Goal: Answer question/provide support

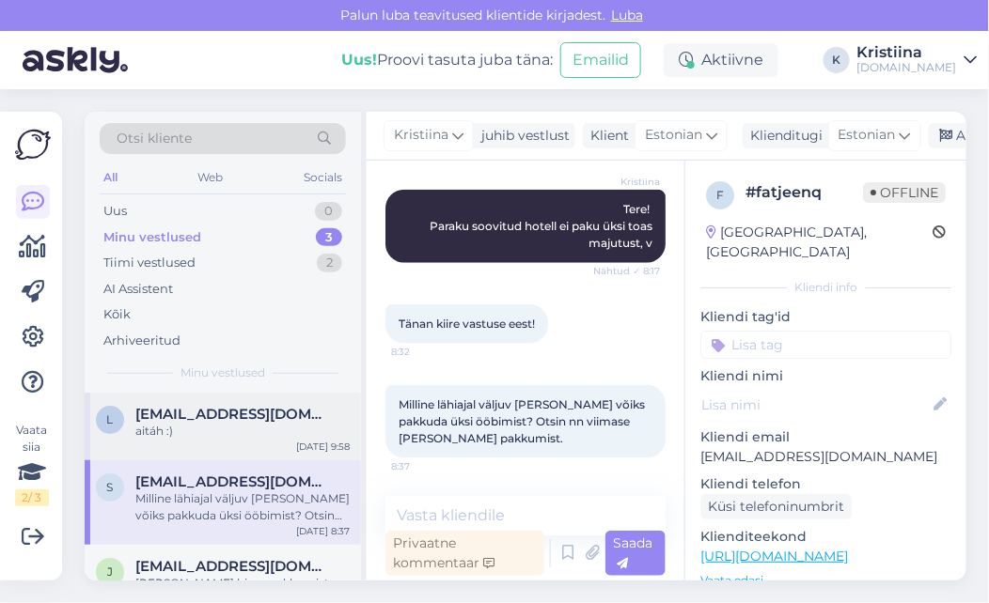
click at [217, 420] on span "[EMAIL_ADDRESS][DOMAIN_NAME]" at bounding box center [233, 414] width 196 height 17
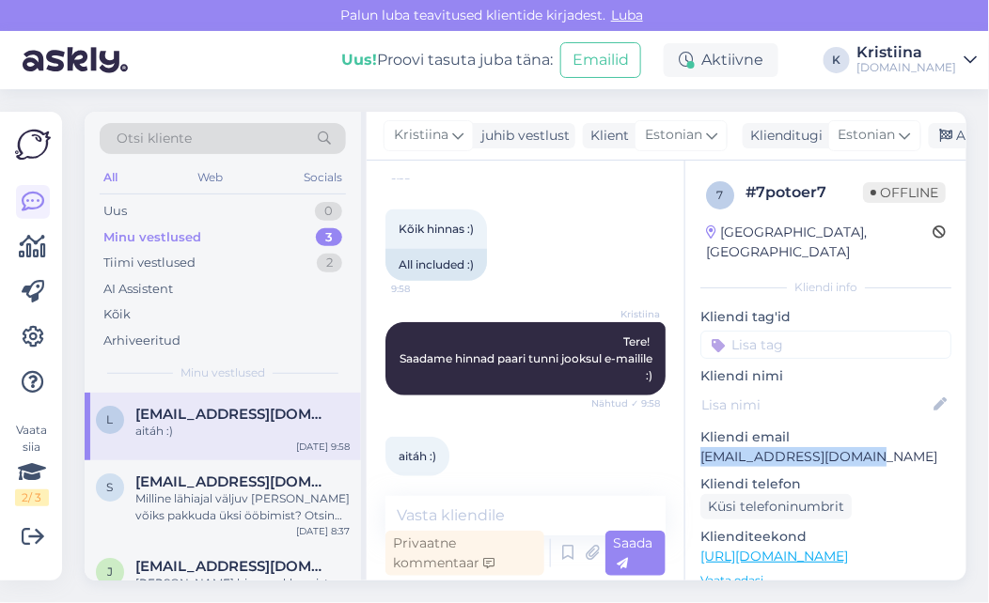
drag, startPoint x: 860, startPoint y: 436, endPoint x: 689, endPoint y: 439, distance: 171.1
click at [689, 439] on div "7 # 7potoer7 Offline [GEOGRAPHIC_DATA], [GEOGRAPHIC_DATA] Kliendi info Kliendi …" at bounding box center [825, 557] width 281 height 792
copy p "[EMAIL_ADDRESS][DOMAIN_NAME]"
click at [207, 208] on div "Uus 1" at bounding box center [223, 211] width 246 height 26
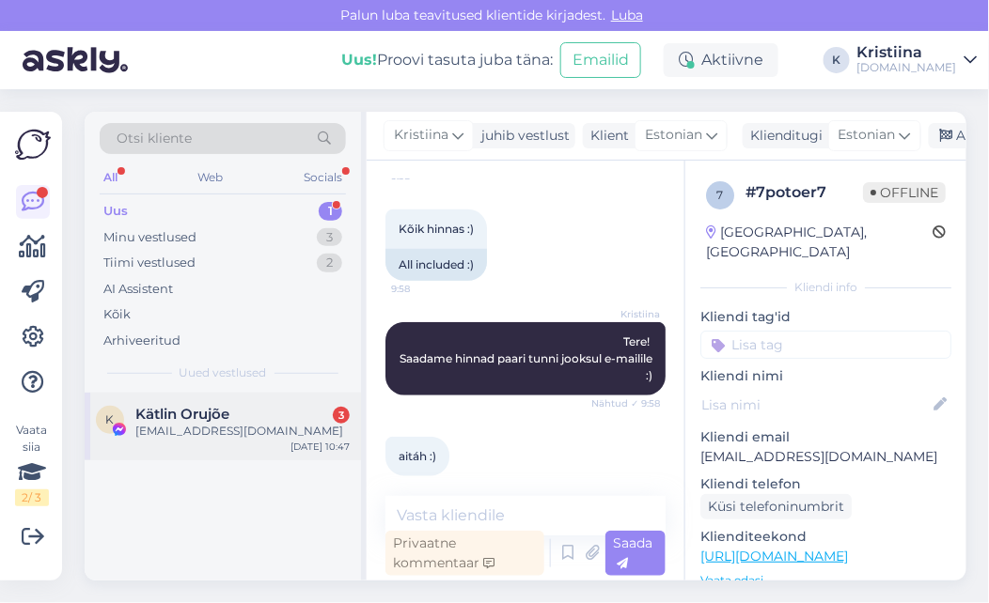
click at [196, 430] on div "[EMAIL_ADDRESS][DOMAIN_NAME]" at bounding box center [242, 431] width 214 height 17
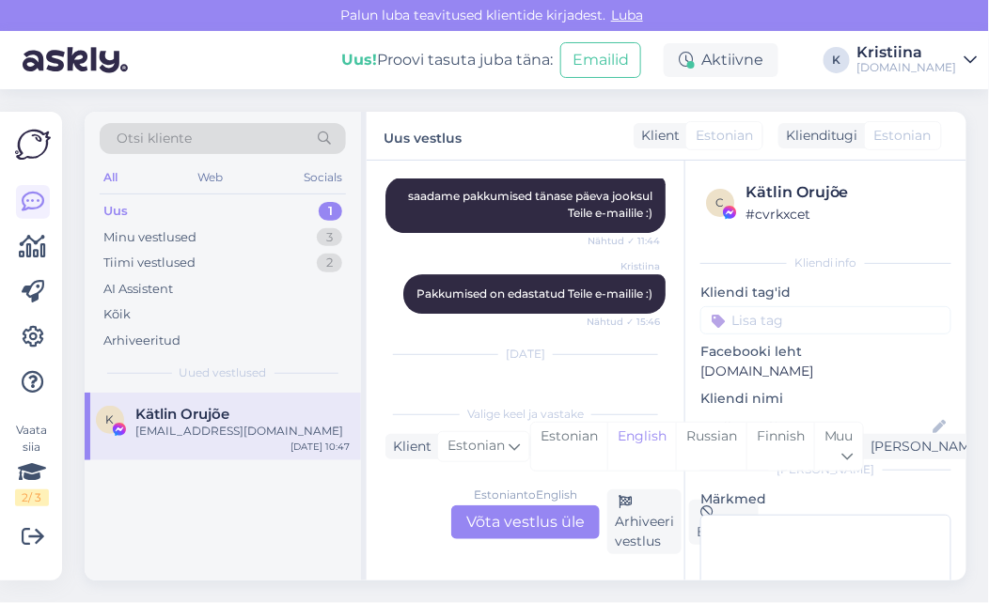
scroll to position [11326, 0]
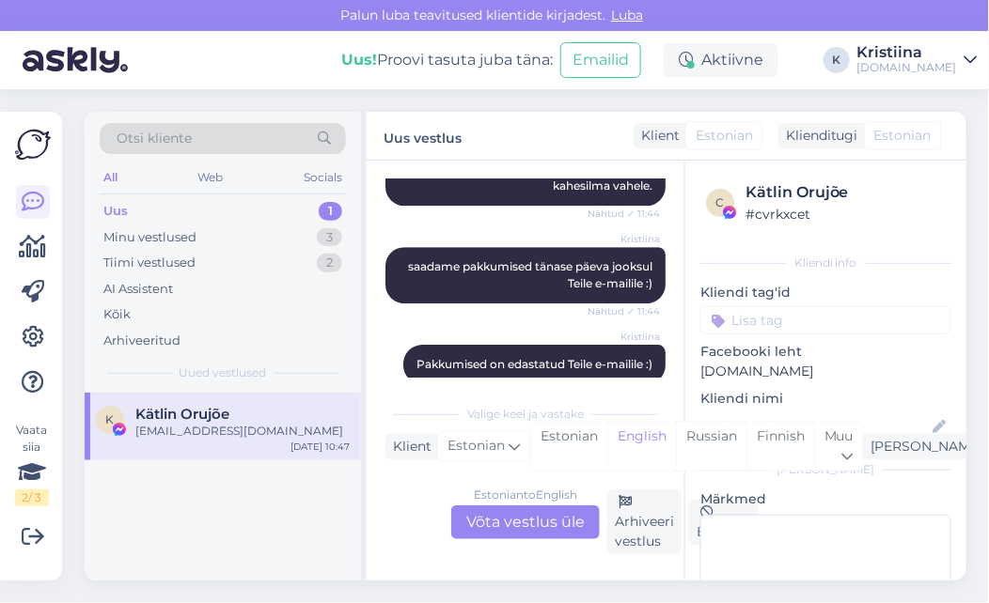
click at [524, 523] on div "Estonian to English Võta vestlus üle" at bounding box center [525, 523] width 149 height 34
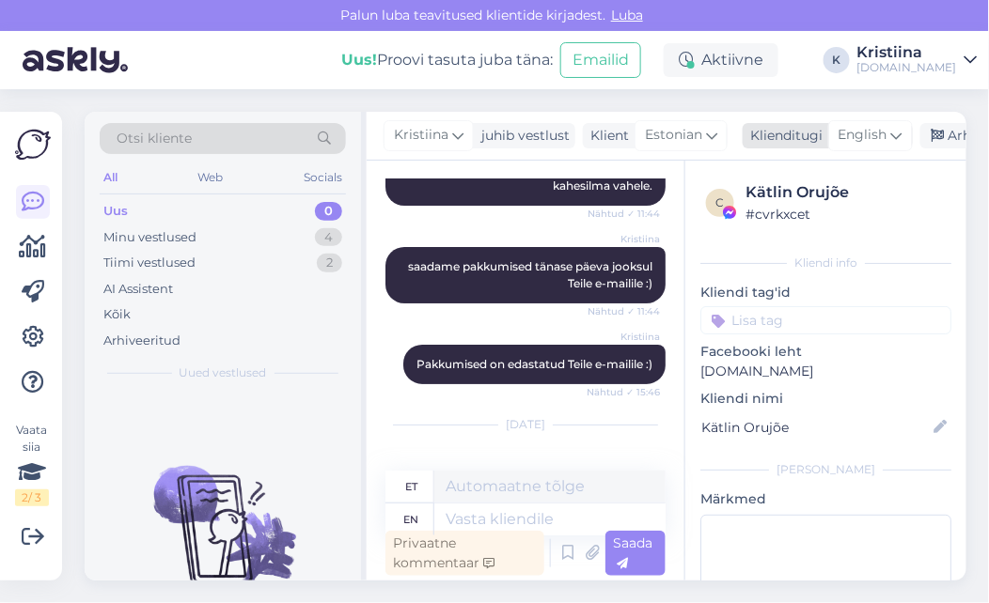
click at [851, 135] on span "English" at bounding box center [862, 135] width 49 height 21
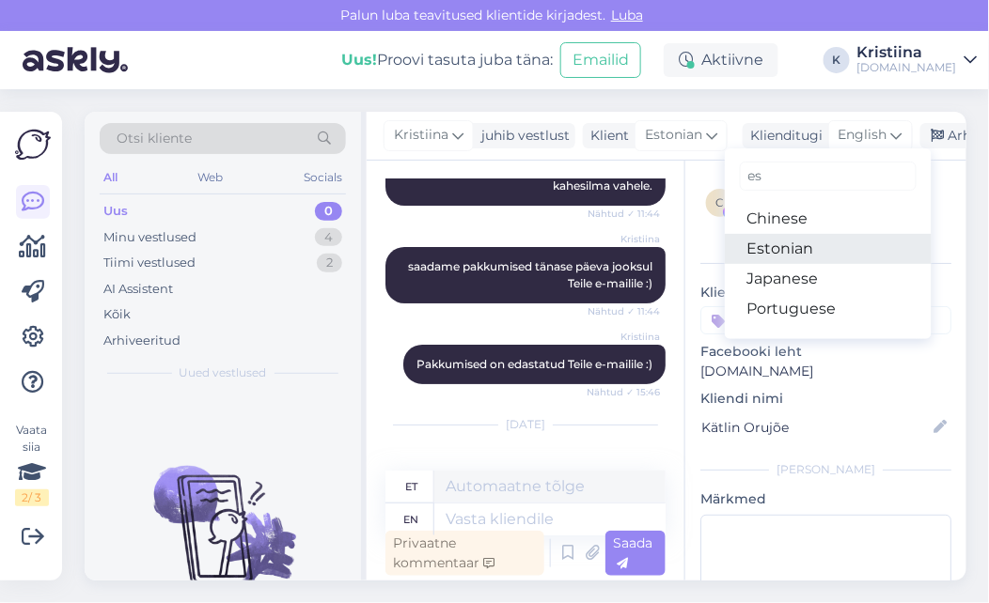
click at [797, 241] on link "Estonian" at bounding box center [828, 249] width 207 height 30
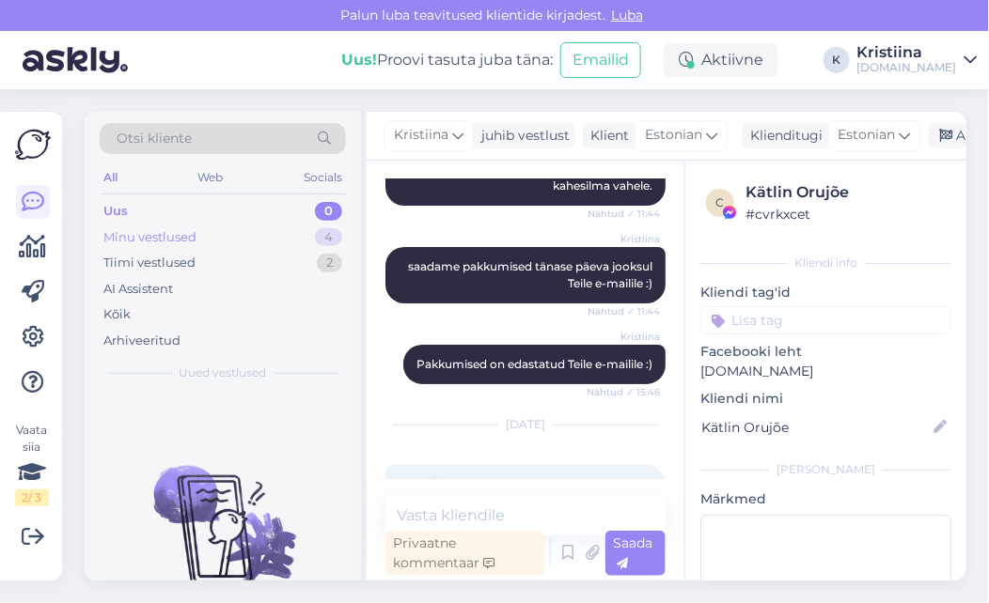
click at [243, 238] on div "Minu vestlused 4" at bounding box center [223, 238] width 246 height 26
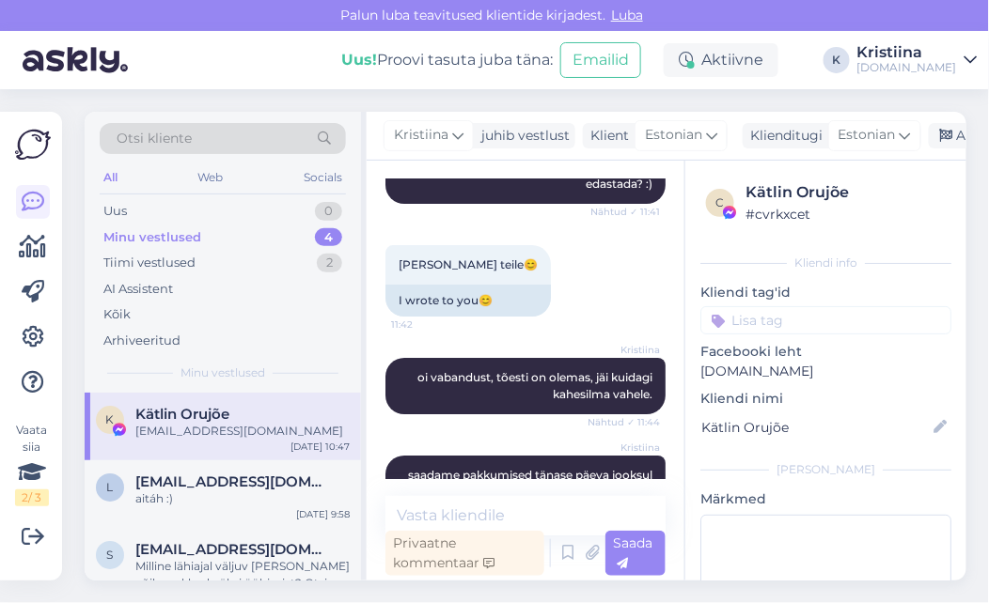
scroll to position [11794, 0]
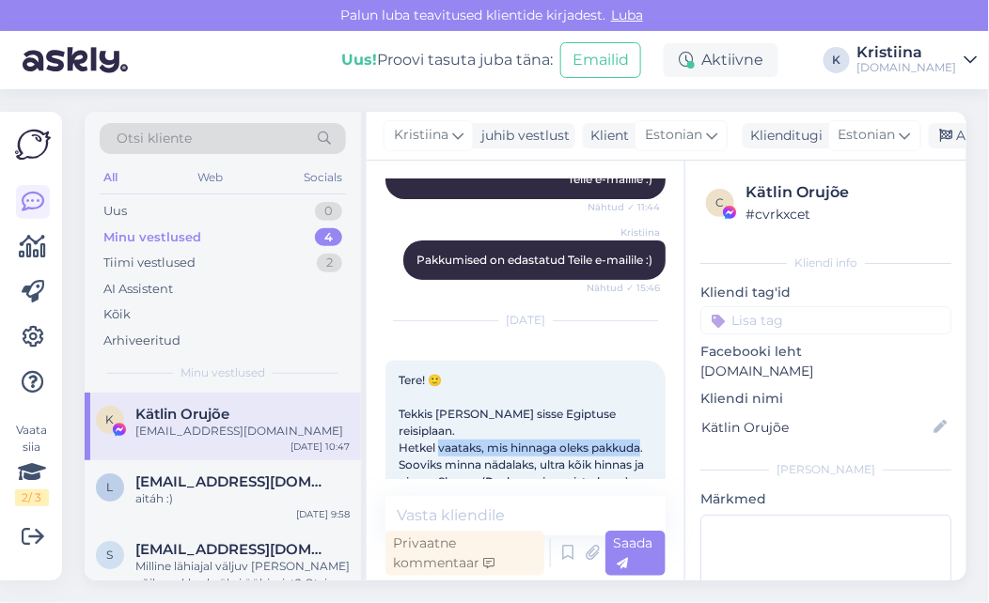
drag, startPoint x: 450, startPoint y: 291, endPoint x: 581, endPoint y: 308, distance: 131.7
click at [581, 361] on div "Tere! 🙂 Tekkis [PERSON_NAME] sisse Egiptuse reisiplaan. Hetkel vaataks, mis hin…" at bounding box center [525, 600] width 280 height 479
click at [583, 361] on div "Tere! 🙂 Tekkis [PERSON_NAME] sisse Egiptuse reisiplaan. Hetkel vaataks, mis hin…" at bounding box center [525, 600] width 280 height 479
drag, startPoint x: 442, startPoint y: 330, endPoint x: 580, endPoint y: 340, distance: 138.6
click at [580, 373] on span "Tere! 🙂 Tekkis [PERSON_NAME] sisse Egiptuse reisiplaan. Hetkel vaataks, mis hin…" at bounding box center [523, 600] width 248 height 454
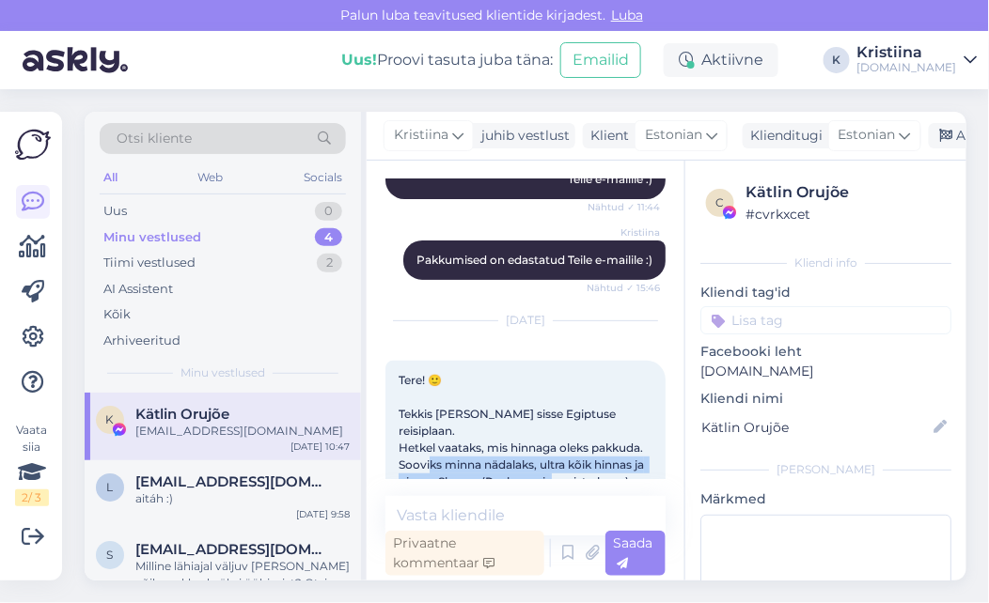
click at [580, 373] on span "Tere! 🙂 Tekkis [PERSON_NAME] sisse Egiptuse reisiplaan. Hetkel vaataks, mis hin…" at bounding box center [523, 600] width 248 height 454
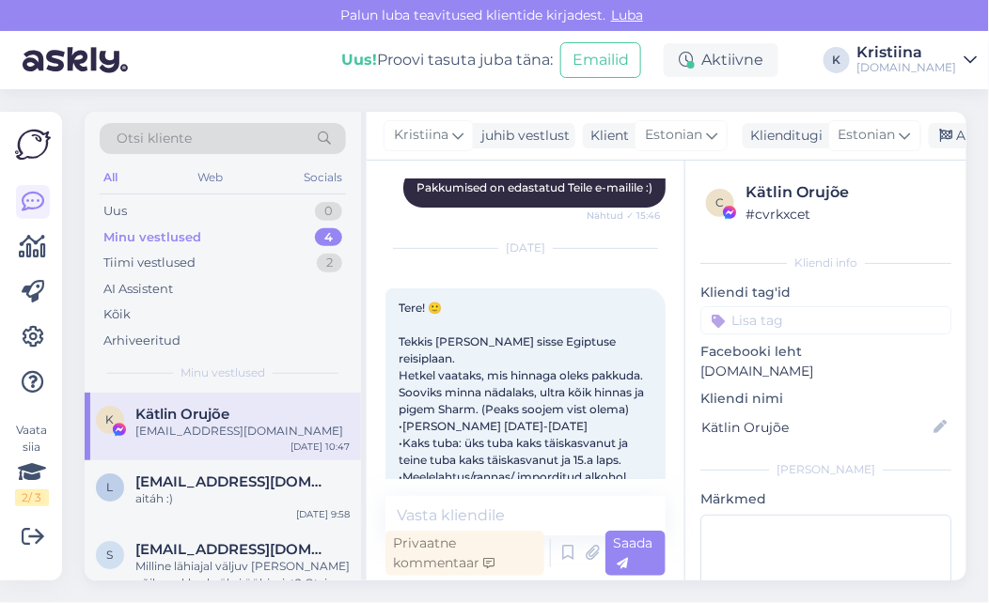
scroll to position [11898, 0]
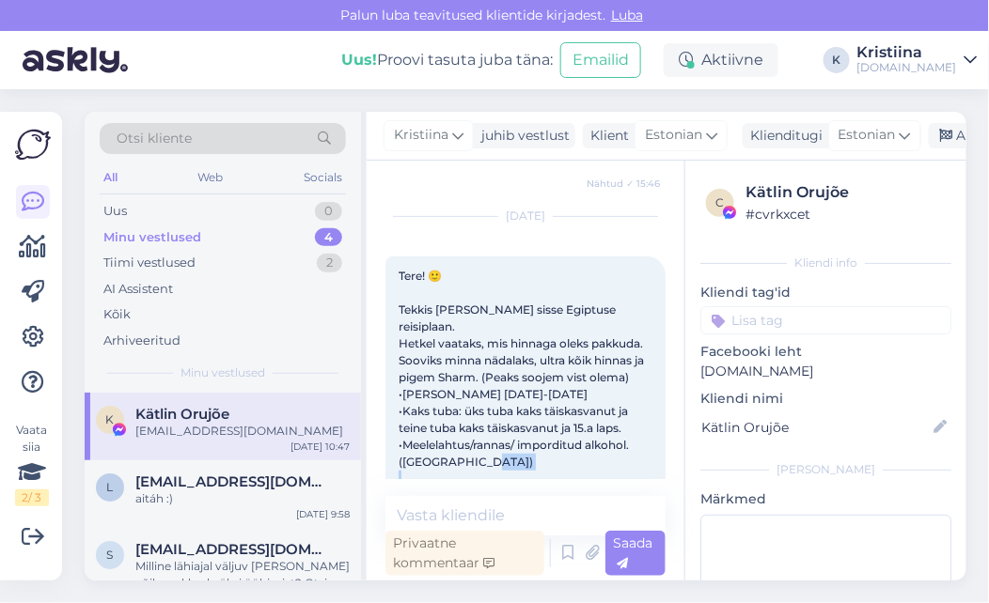
drag, startPoint x: 458, startPoint y: 375, endPoint x: 564, endPoint y: 394, distance: 107.9
click at [561, 393] on span "Tere! 🙂 Tekkis [PERSON_NAME] sisse Egiptuse reisiplaan. Hetkel vaataks, mis hin…" at bounding box center [523, 496] width 248 height 454
click at [567, 396] on span "Tere! 🙂 Tekkis [PERSON_NAME] sisse Egiptuse reisiplaan. Hetkel vaataks, mis hin…" at bounding box center [523, 496] width 248 height 454
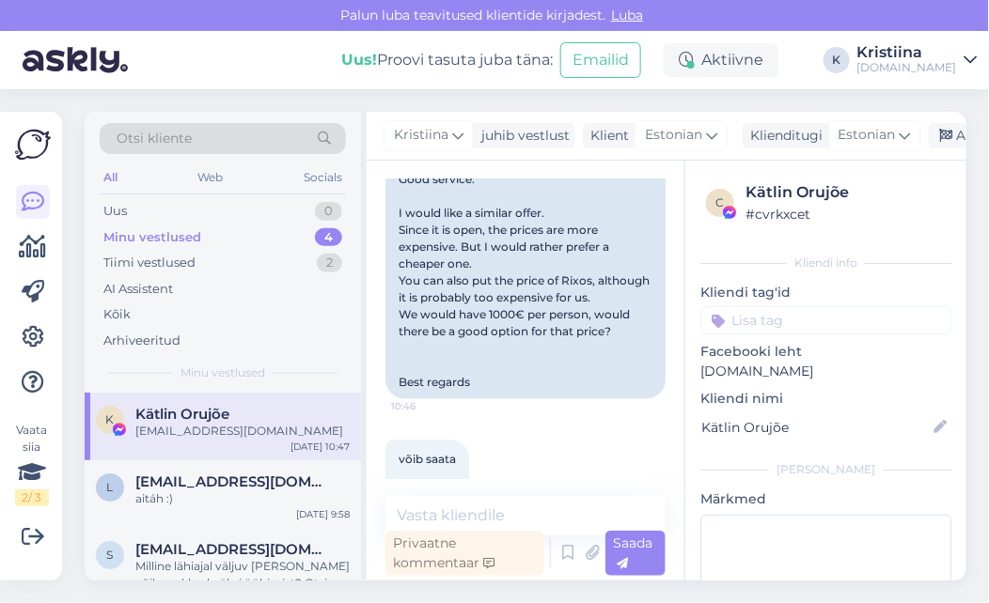
scroll to position [12817, 0]
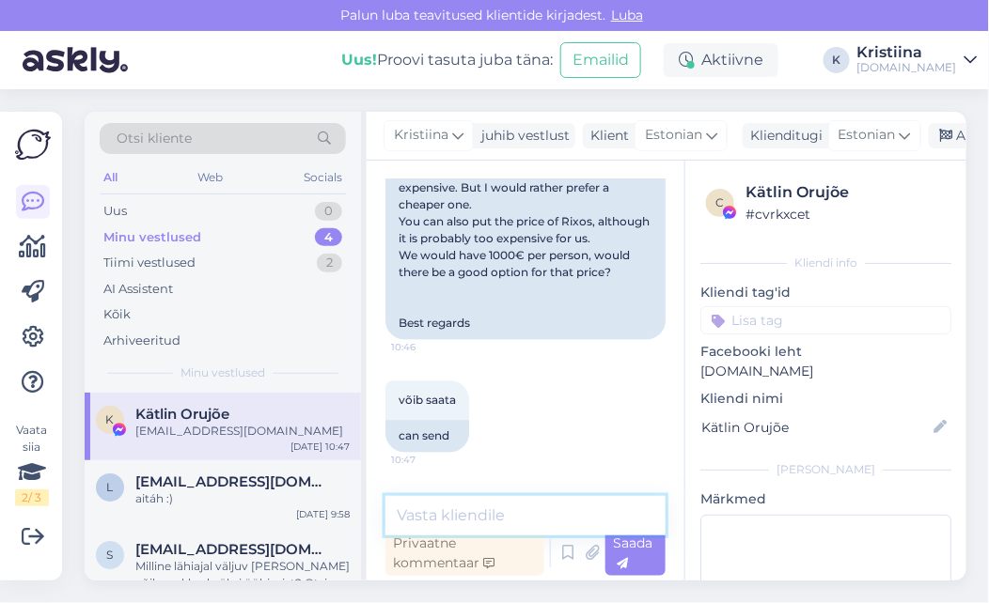
click at [457, 522] on textarea at bounding box center [525, 515] width 280 height 39
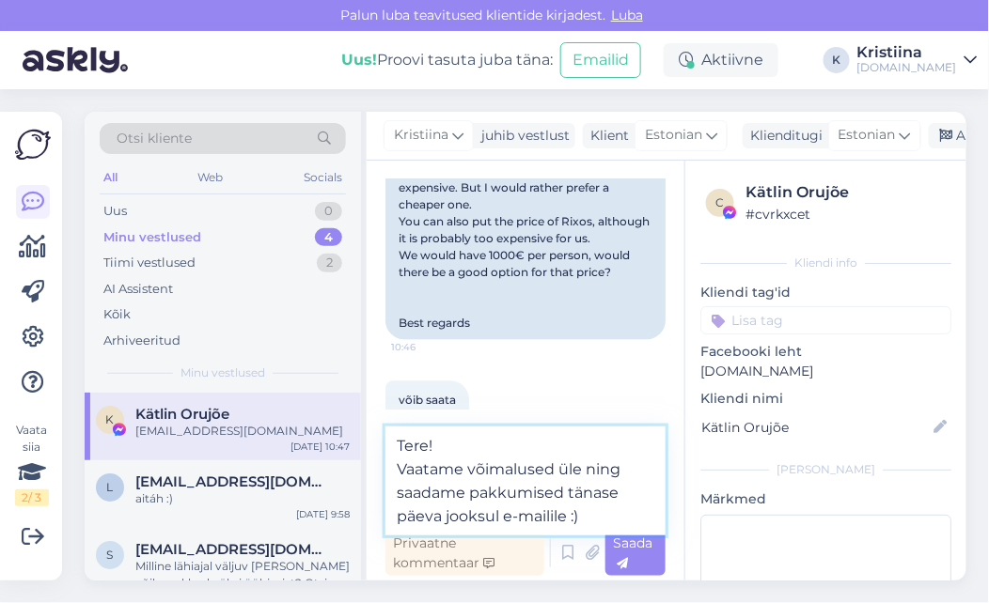
type textarea "Tere! Vaatame võimalused üle ning saadame pakkumised tänase päeva jooksul e-mai…"
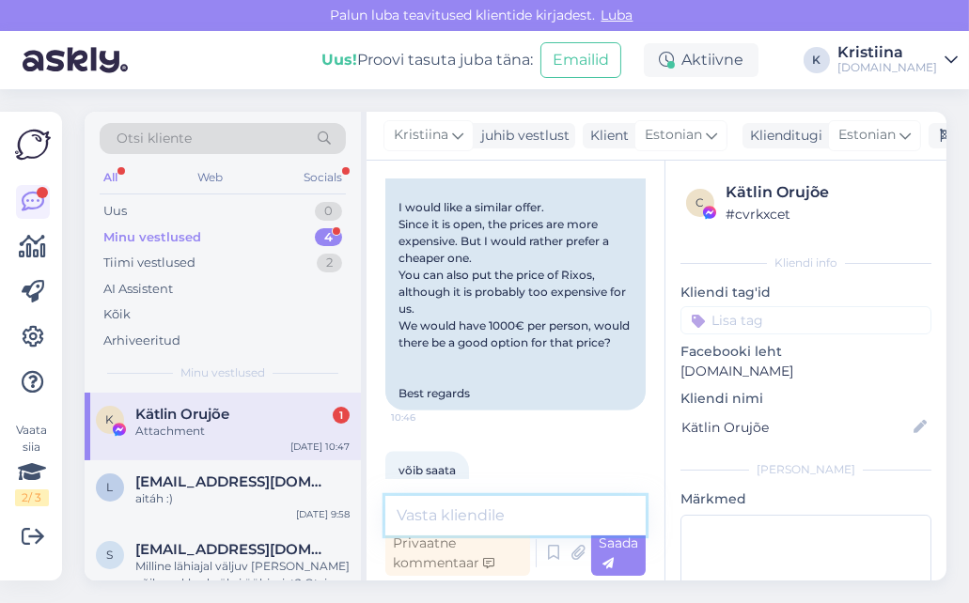
scroll to position [13371, 0]
